Goal: Transaction & Acquisition: Purchase product/service

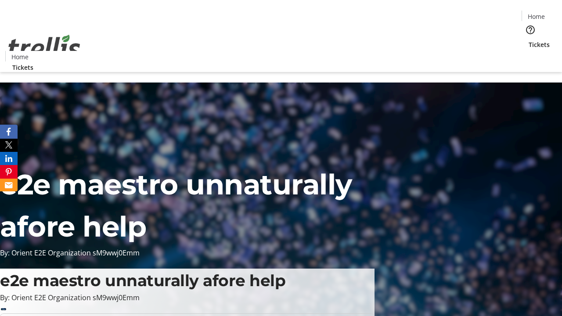
click at [529, 40] on span "Tickets" at bounding box center [539, 44] width 21 height 9
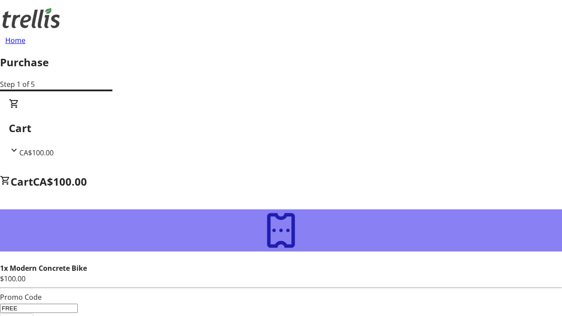
type input "FREE"
click at [26, 314] on span "Apply" at bounding box center [16, 319] width 19 height 11
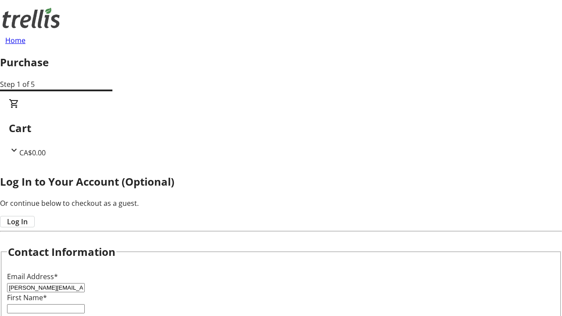
type input "[PERSON_NAME][EMAIL_ADDRESS][DOMAIN_NAME]"
type input "[PERSON_NAME]"
